Goal: Transaction & Acquisition: Purchase product/service

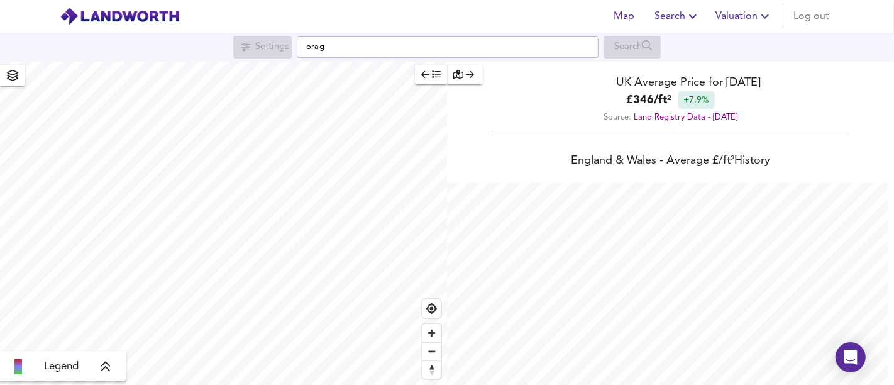
scroll to position [385, 894]
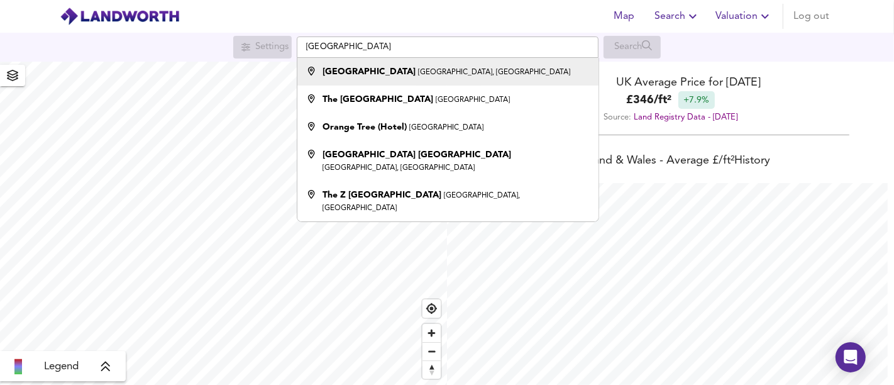
click at [340, 76] on strong "[GEOGRAPHIC_DATA]" at bounding box center [369, 71] width 93 height 9
type input "[GEOGRAPHIC_DATA], [GEOGRAPHIC_DATA], [GEOGRAPHIC_DATA]"
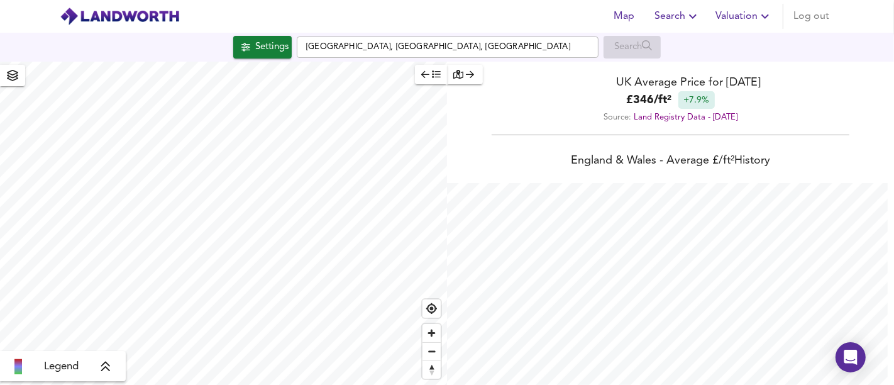
checkbox input "false"
checkbox input "true"
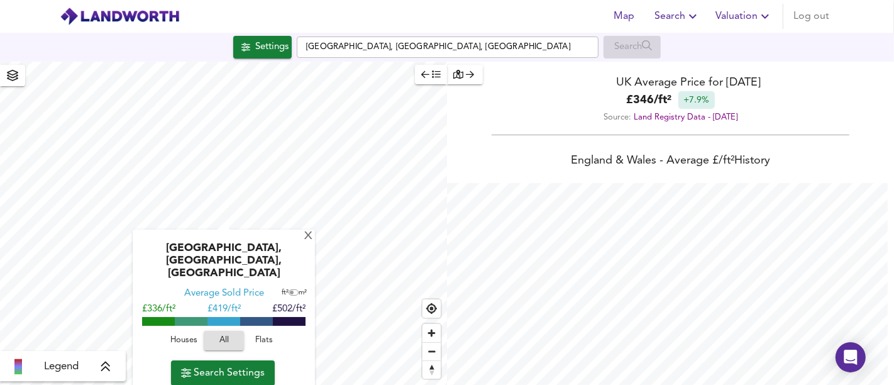
click at [267, 343] on span "Flats" at bounding box center [264, 340] width 34 height 14
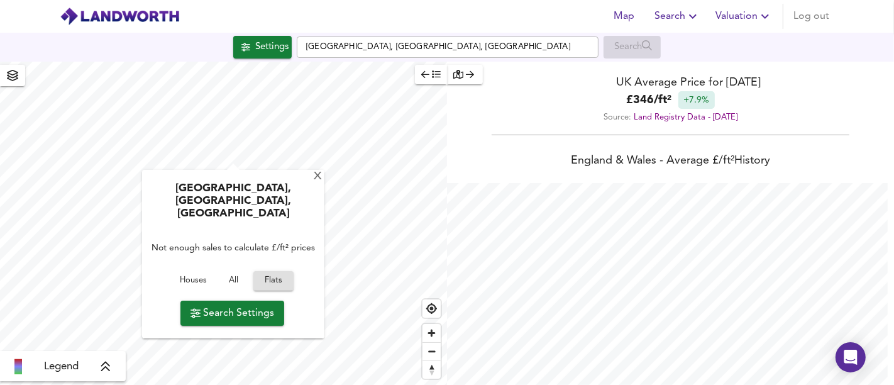
click at [248, 313] on span "Search Settings" at bounding box center [232, 313] width 84 height 18
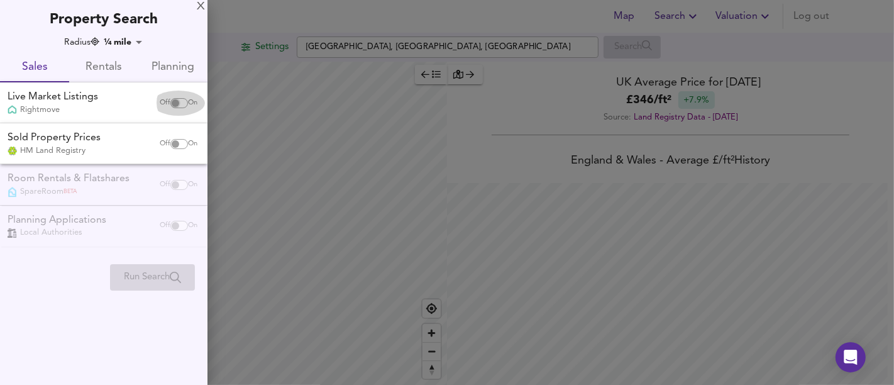
click at [169, 98] on input "checkbox" at bounding box center [175, 103] width 30 height 10
checkbox input "true"
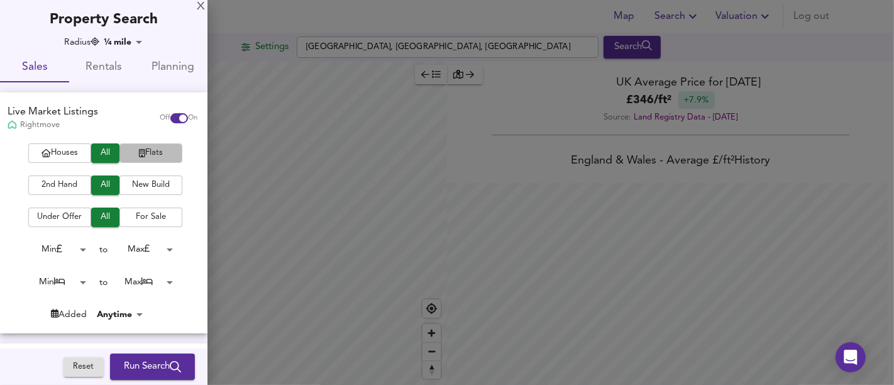
click at [133, 160] on span "Flats" at bounding box center [151, 153] width 50 height 14
click at [138, 360] on span "Run Search" at bounding box center [152, 366] width 57 height 16
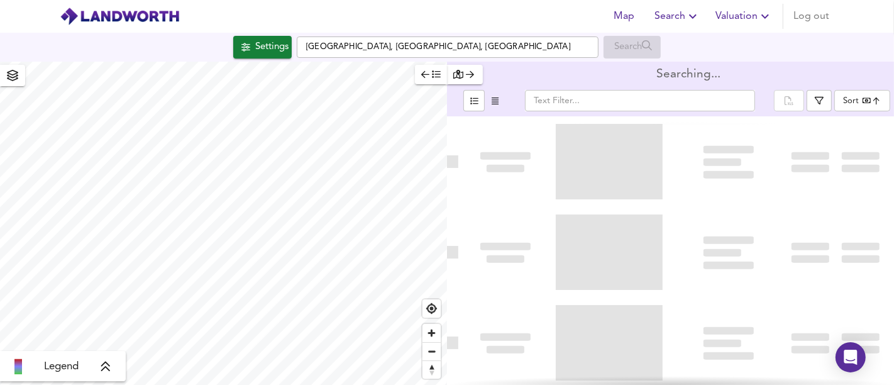
type input "bestdeal"
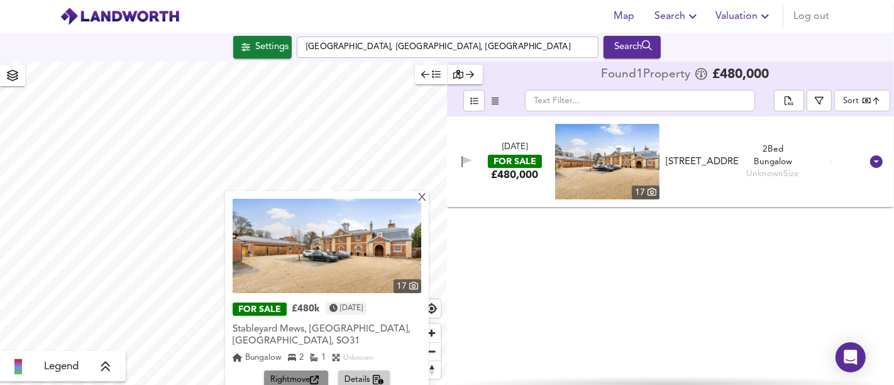
click at [294, 373] on span "Rightmove" at bounding box center [296, 380] width 52 height 14
click at [424, 198] on div "X" at bounding box center [422, 198] width 11 height 12
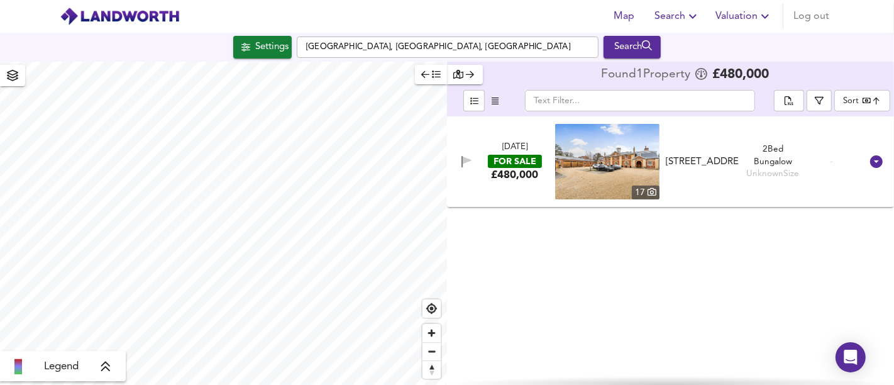
type input "609"
click at [260, 46] on div "Settings" at bounding box center [271, 47] width 33 height 16
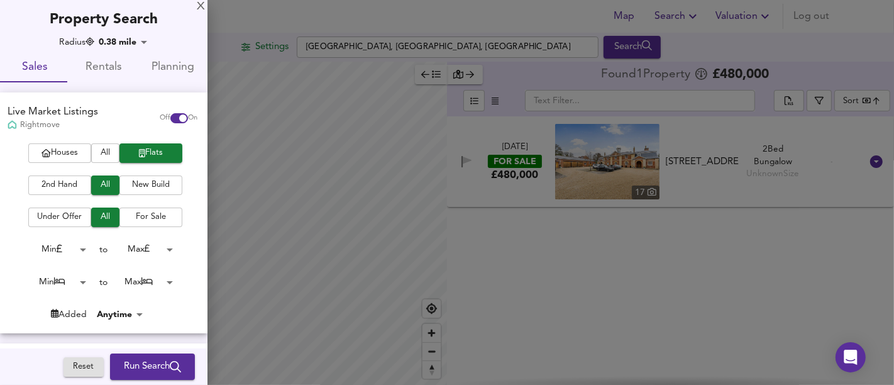
click at [162, 360] on span "Run Search" at bounding box center [152, 366] width 57 height 16
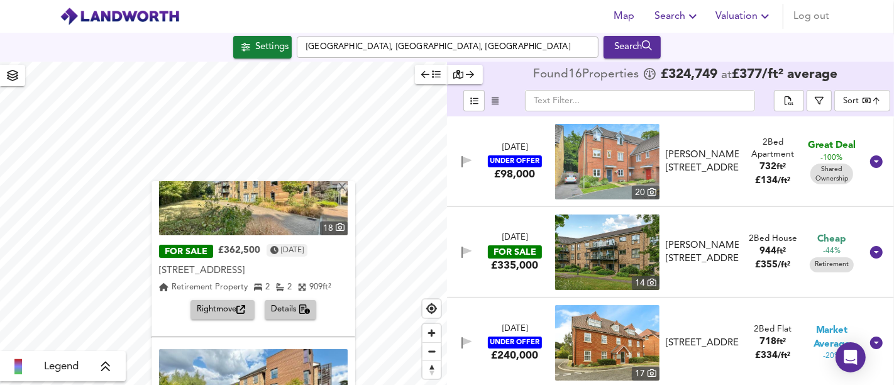
scroll to position [829, 0]
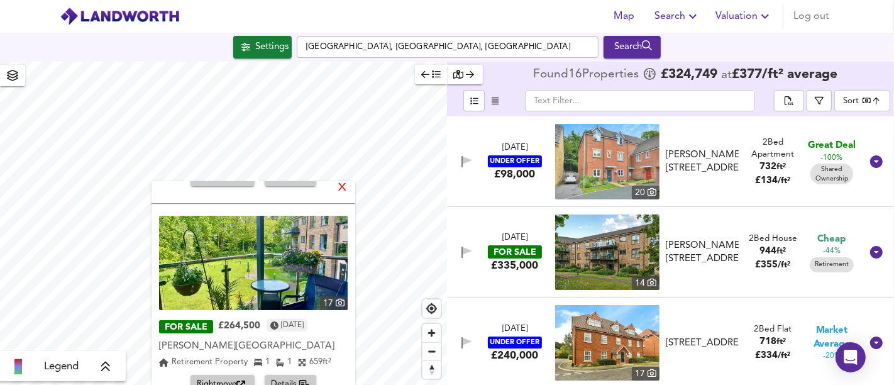
click at [345, 188] on div "X" at bounding box center [342, 188] width 11 height 12
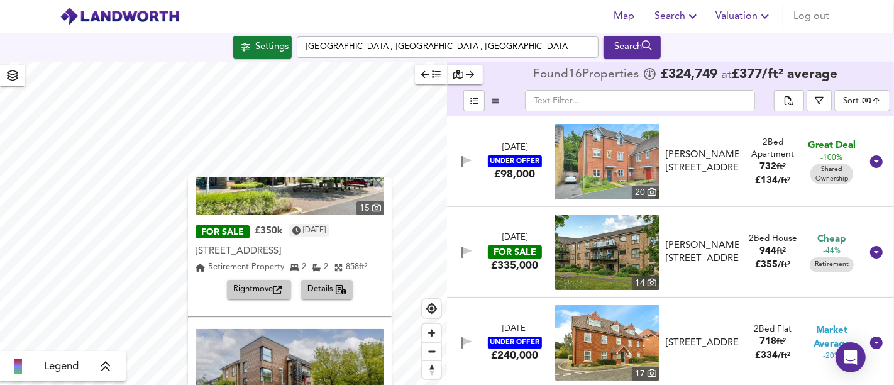
scroll to position [419, 0]
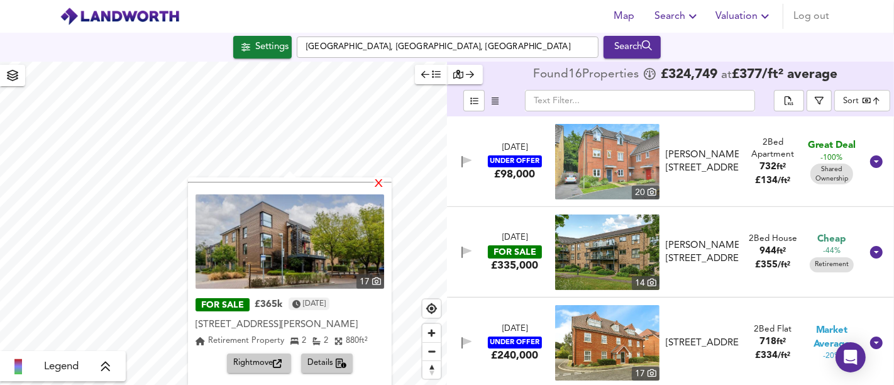
click at [381, 184] on div "X" at bounding box center [378, 185] width 11 height 12
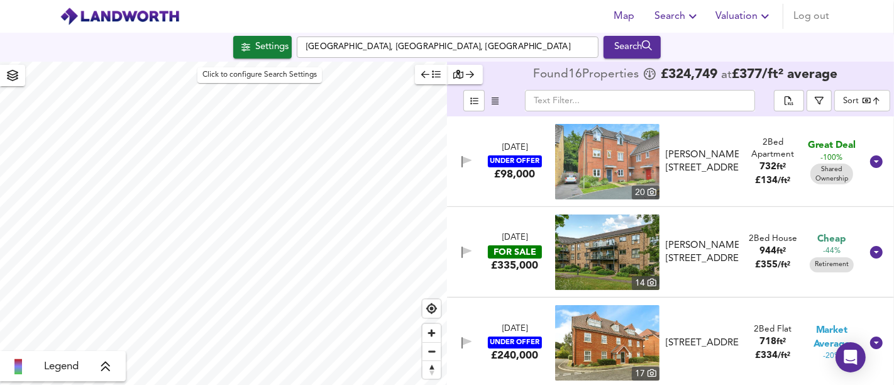
click at [280, 47] on div "Settings" at bounding box center [271, 47] width 33 height 16
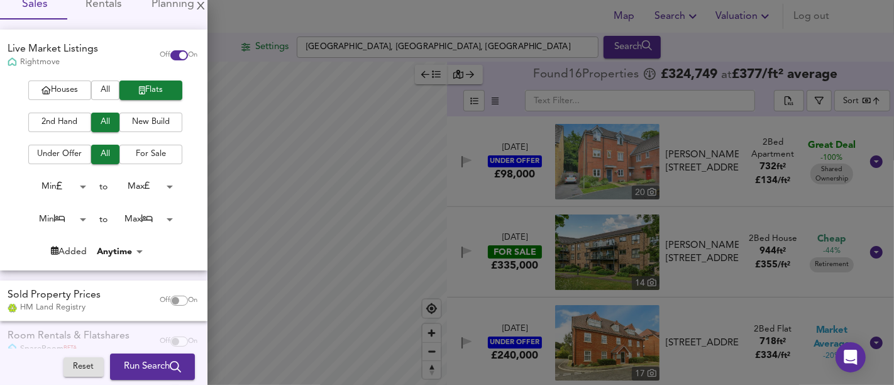
scroll to position [0, 0]
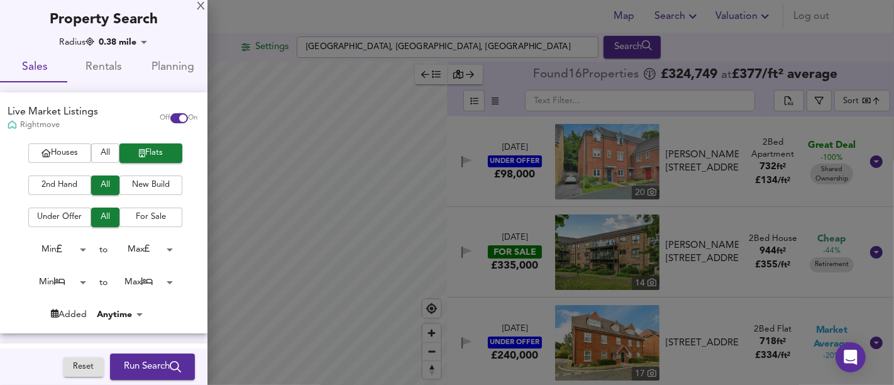
click at [158, 364] on span "Run Search" at bounding box center [152, 366] width 57 height 16
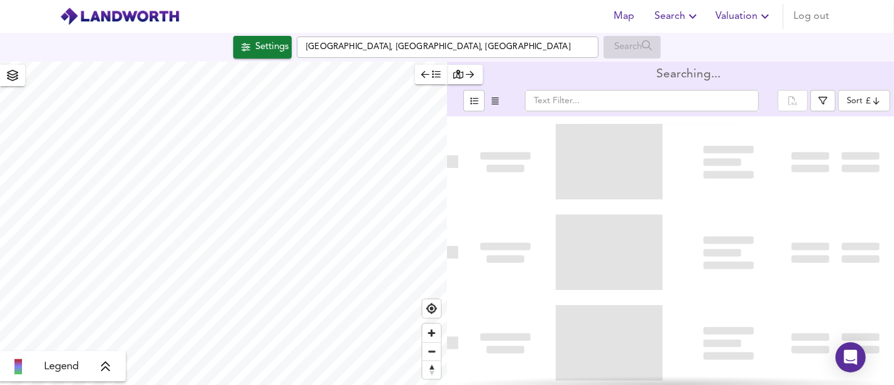
type input "bestdeal"
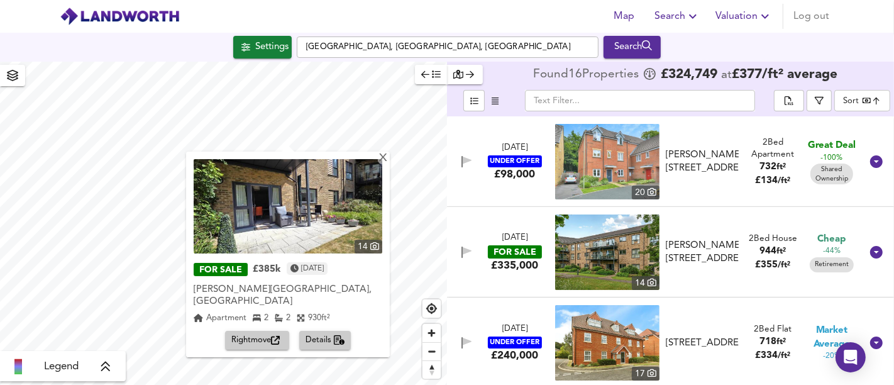
click at [253, 336] on span "Rightmove" at bounding box center [257, 340] width 52 height 14
click at [381, 157] on div "X" at bounding box center [383, 159] width 11 height 12
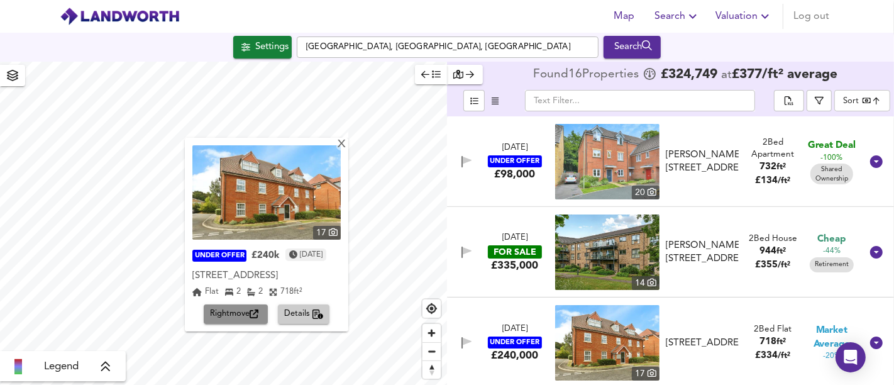
click at [215, 321] on span "Rightmove" at bounding box center [236, 314] width 52 height 14
click at [341, 147] on div "X" at bounding box center [341, 145] width 11 height 12
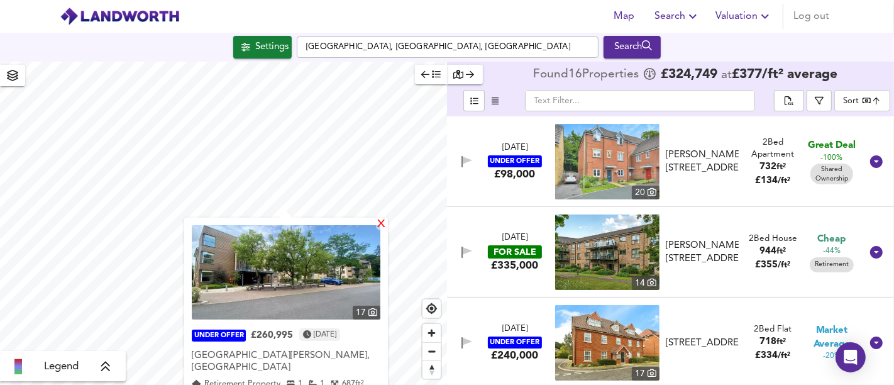
click at [377, 223] on div "X" at bounding box center [381, 225] width 11 height 12
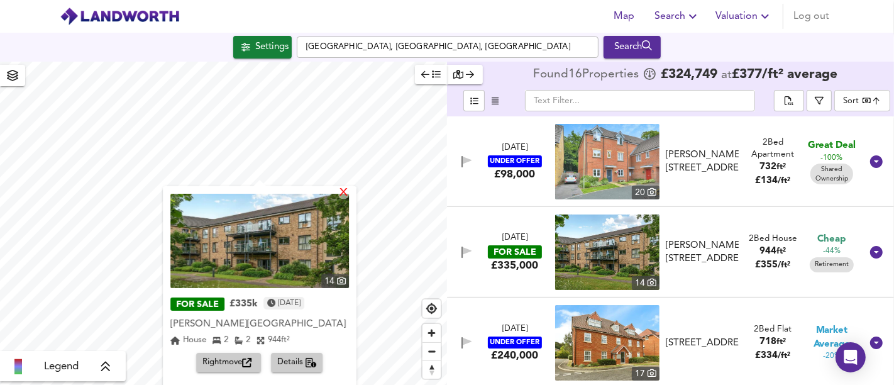
click at [345, 193] on div "X" at bounding box center [343, 193] width 11 height 12
